Goal: Subscribe to service/newsletter

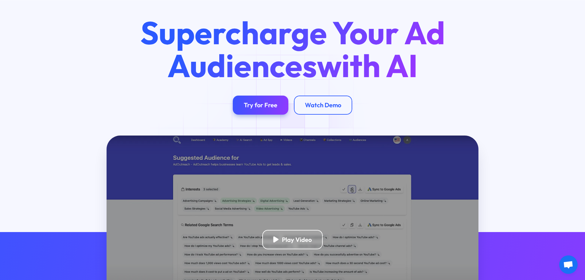
scroll to position [61, 0]
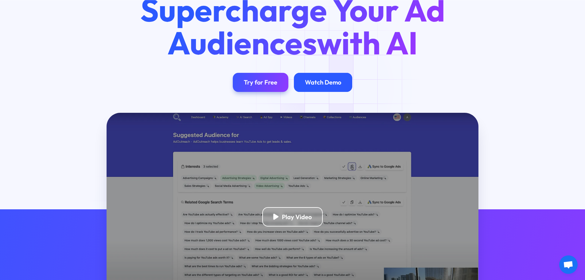
click at [332, 87] on div "Watch Demo" at bounding box center [323, 82] width 58 height 19
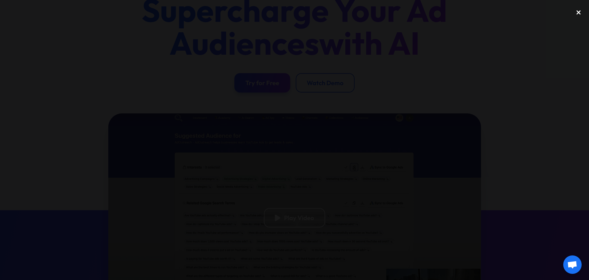
click at [577, 13] on div "close lightbox" at bounding box center [578, 13] width 21 height 14
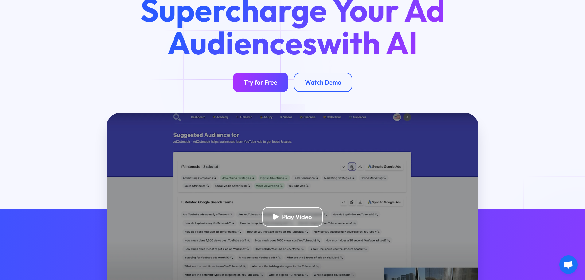
click at [243, 79] on link "Try for Free" at bounding box center [261, 82] width 56 height 19
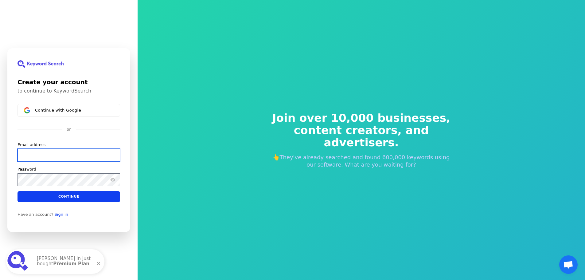
click at [55, 154] on input "Email address" at bounding box center [68, 154] width 102 height 13
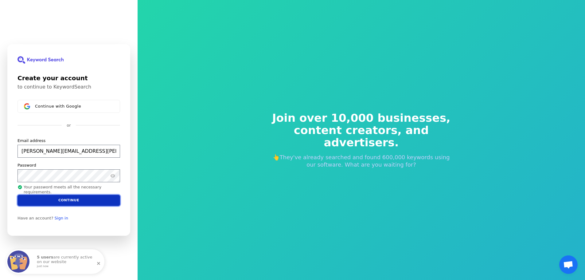
click at [69, 199] on button "Continue" at bounding box center [68, 200] width 102 height 11
type input "[PERSON_NAME][EMAIL_ADDRESS][PERSON_NAME][DOMAIN_NAME]"
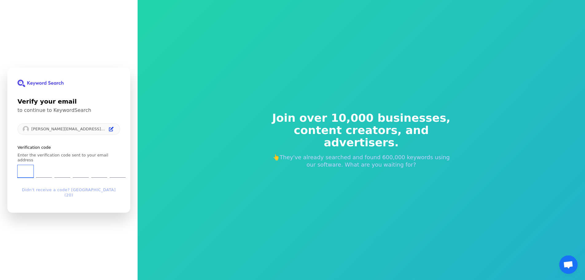
click at [30, 170] on input "Enter verification code. Digit 1" at bounding box center [25, 171] width 16 height 13
type input "9"
type input "0"
type input "2"
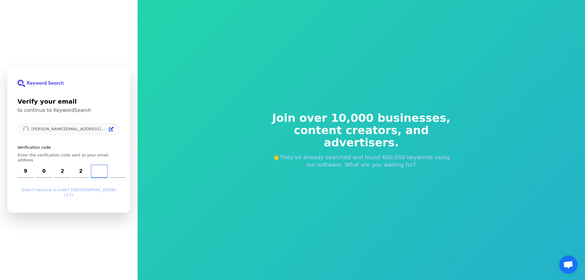
type input "7"
type input "9"
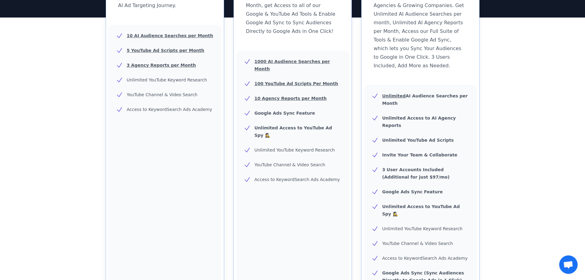
scroll to position [92, 0]
